Goal: Transaction & Acquisition: Subscribe to service/newsletter

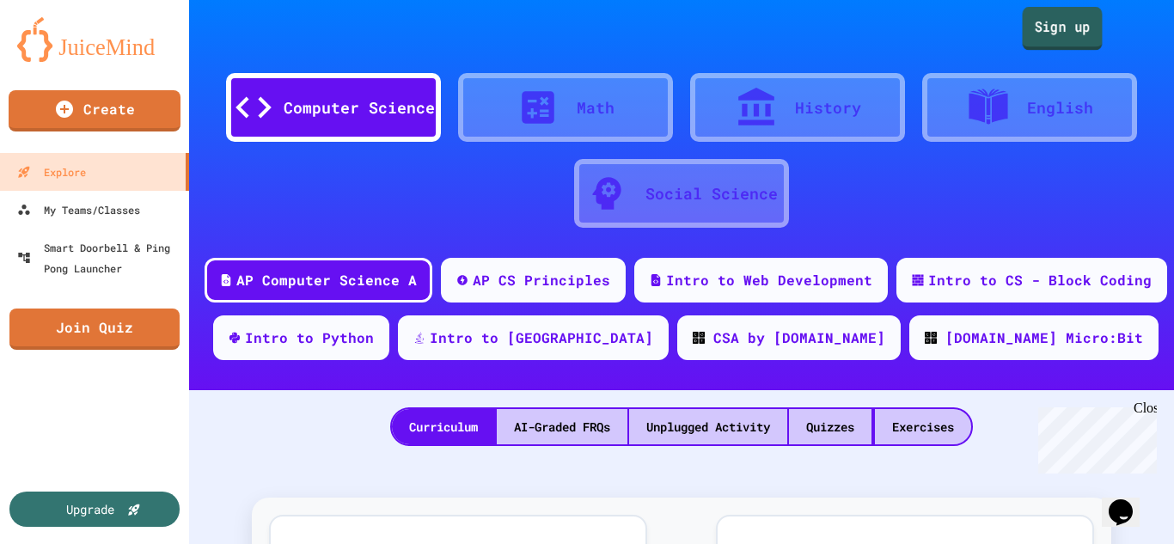
click at [1041, 21] on link "Sign up" at bounding box center [1063, 28] width 80 height 43
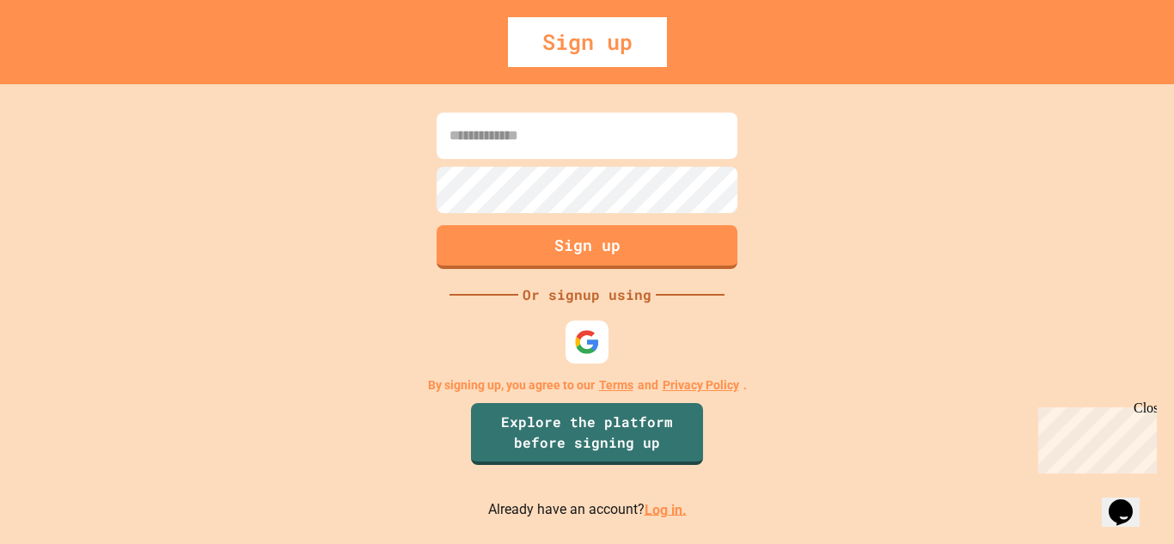
click at [632, 137] on input at bounding box center [587, 136] width 301 height 46
type input "**********"
click at [586, 348] on img at bounding box center [587, 342] width 28 height 28
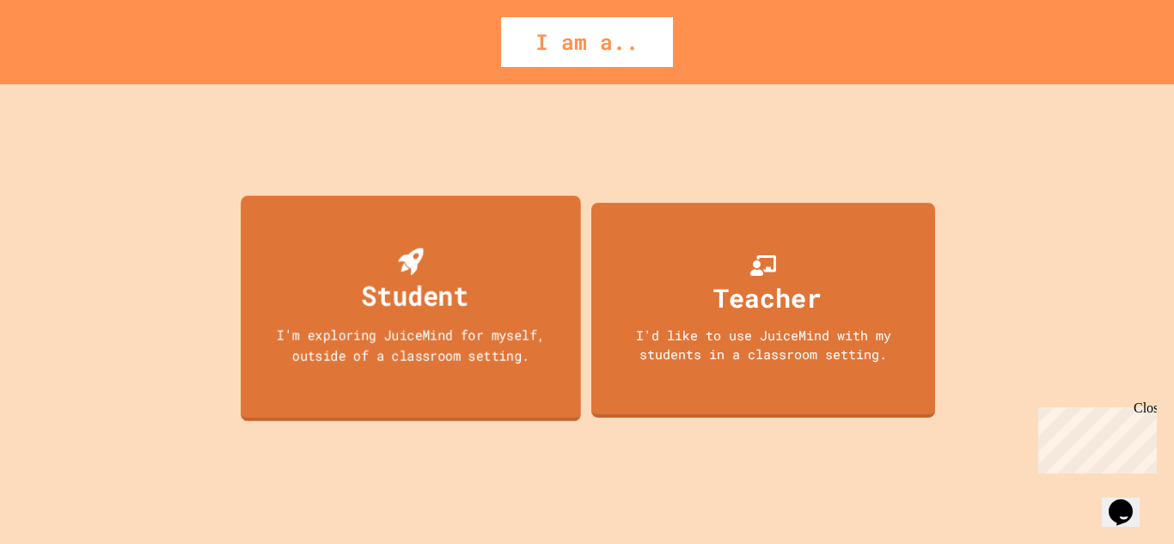
click at [379, 307] on div "Student" at bounding box center [415, 295] width 107 height 40
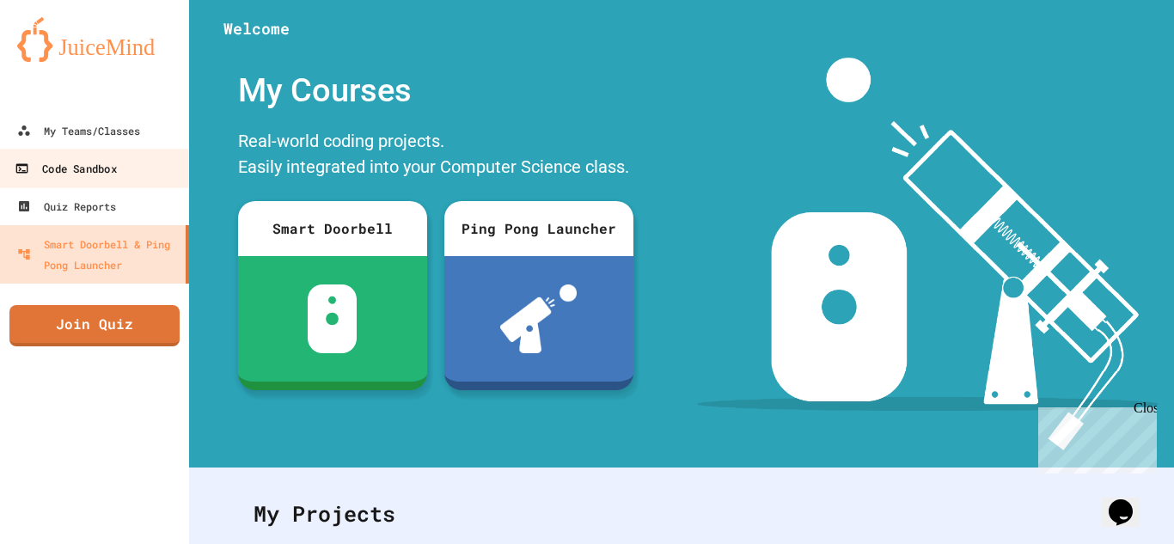
click at [132, 160] on link "Code Sandbox" at bounding box center [94, 168] width 195 height 39
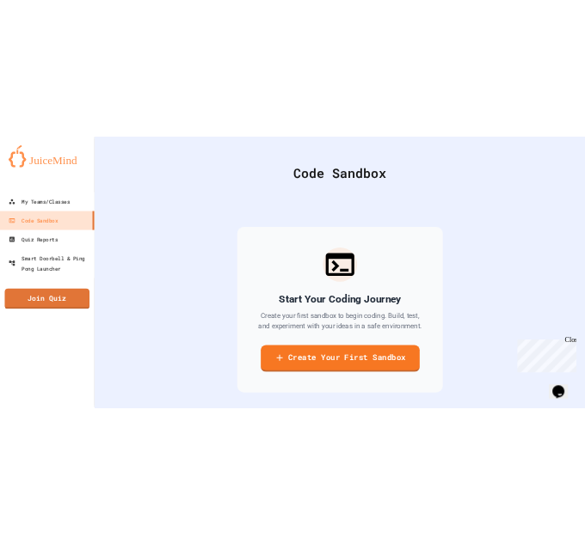
scroll to position [21, 0]
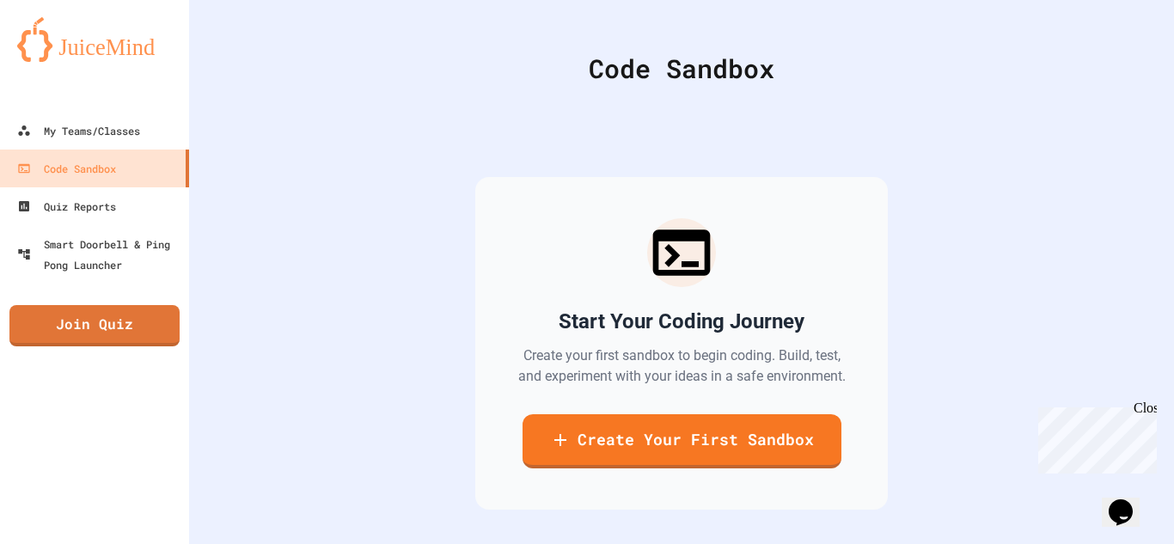
click at [543, 87] on div "Code Sandbox" at bounding box center [681, 68] width 899 height 39
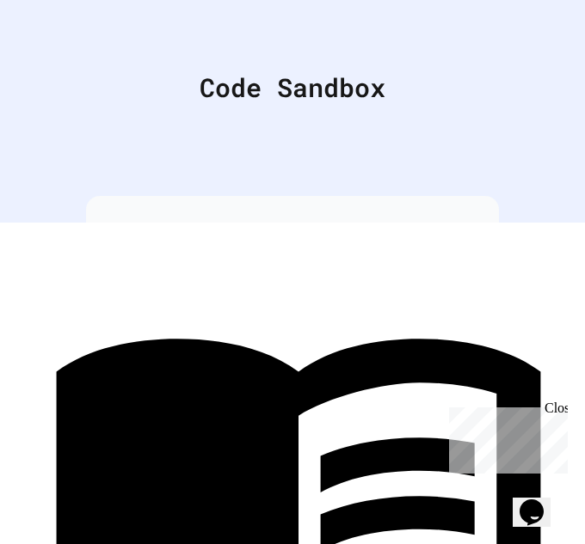
scroll to position [0, 0]
